Goal: Find specific page/section: Find specific page/section

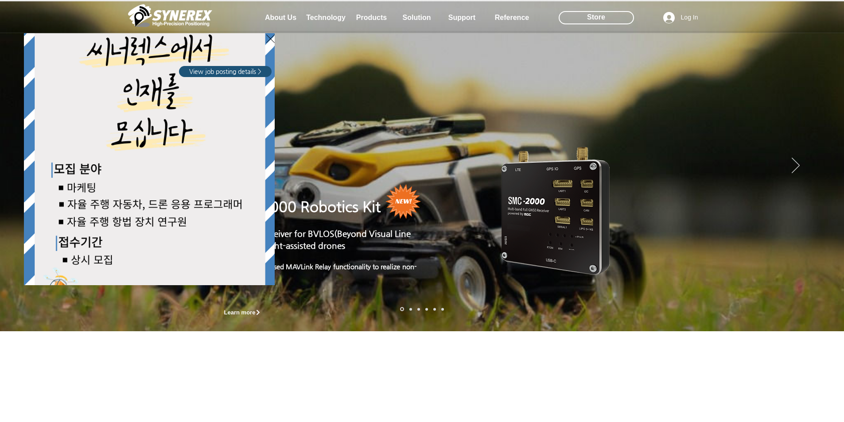
click at [369, 16] on div "LimX Dinamics" at bounding box center [422, 211] width 844 height 422
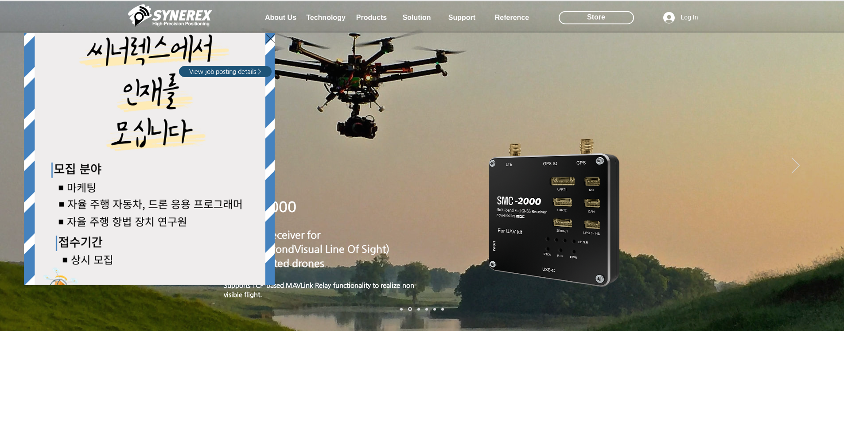
click at [334, 19] on div "LimX Dinamics" at bounding box center [422, 211] width 844 height 422
click at [236, 74] on span "View job posting details >" at bounding box center [225, 71] width 72 height 9
click at [377, 18] on div "LimX Dinamics" at bounding box center [422, 211] width 844 height 422
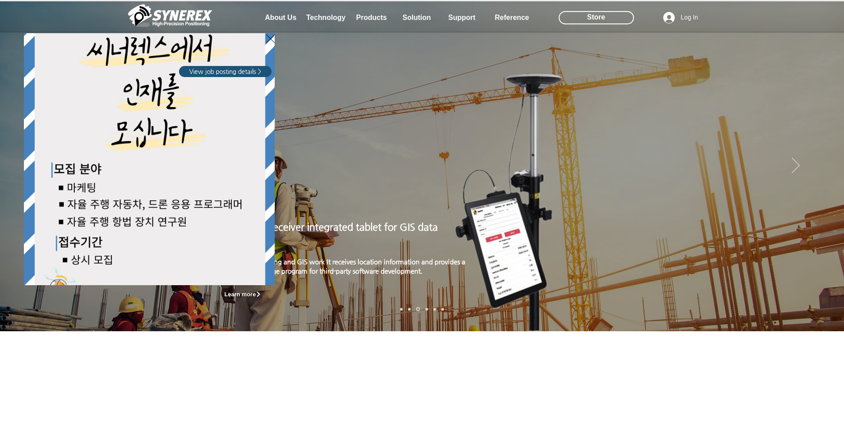
click at [247, 294] on div "LimX Dinamics" at bounding box center [422, 211] width 844 height 422
click at [246, 294] on div "LimX Dinamics" at bounding box center [422, 211] width 844 height 422
click at [390, 207] on div "LimX Dinamics" at bounding box center [422, 211] width 844 height 422
click at [325, 10] on div "LimX Dinamics" at bounding box center [422, 211] width 844 height 422
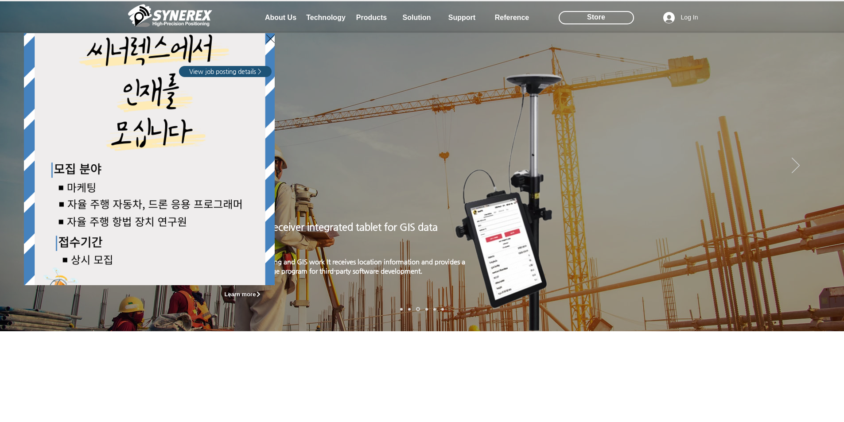
click at [603, 18] on div "LimX Dinamics" at bounding box center [422, 211] width 844 height 422
drag, startPoint x: 603, startPoint y: 18, endPoint x: 548, endPoint y: 2, distance: 57.1
click at [602, 18] on div "LimX Dinamics" at bounding box center [422, 211] width 844 height 422
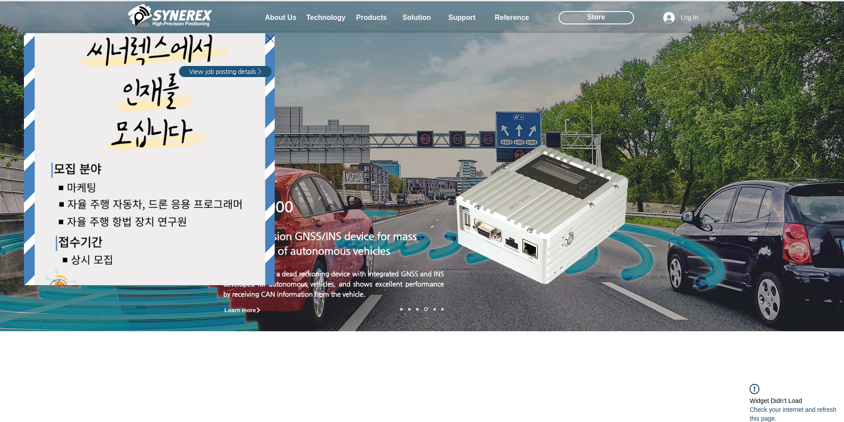
click at [274, 17] on div "LimX Dinamics" at bounding box center [422, 211] width 844 height 422
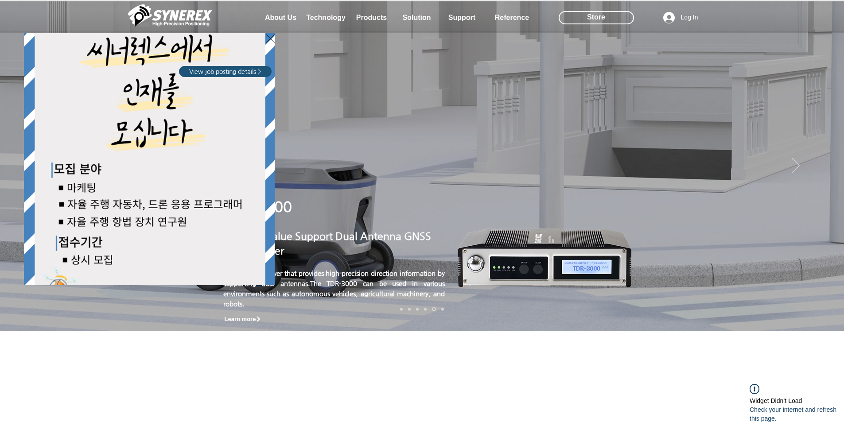
click at [805, 414] on div "LimX Dinamics" at bounding box center [422, 211] width 844 height 422
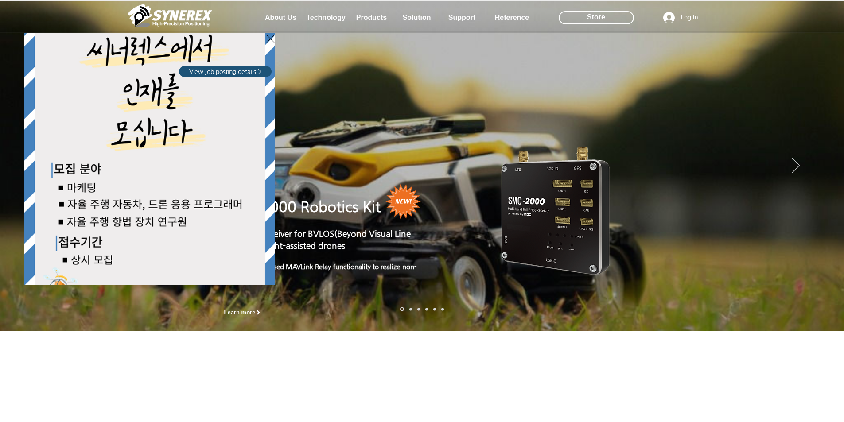
click at [317, 15] on div "LimX Dinamics" at bounding box center [422, 211] width 844 height 422
click at [798, 167] on div "LimX Dinamics" at bounding box center [422, 211] width 844 height 422
click at [579, 16] on div "LimX Dinamics" at bounding box center [422, 211] width 844 height 422
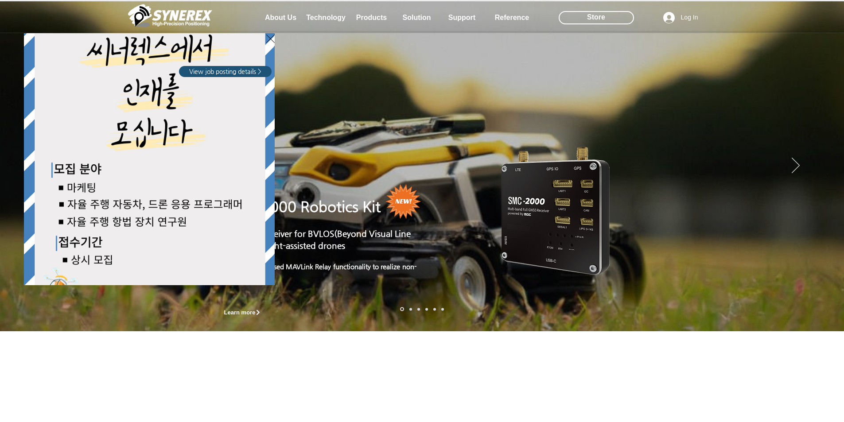
click at [579, 16] on div "LimX Dinamics" at bounding box center [422, 211] width 844 height 422
